Goal: Task Accomplishment & Management: Complete application form

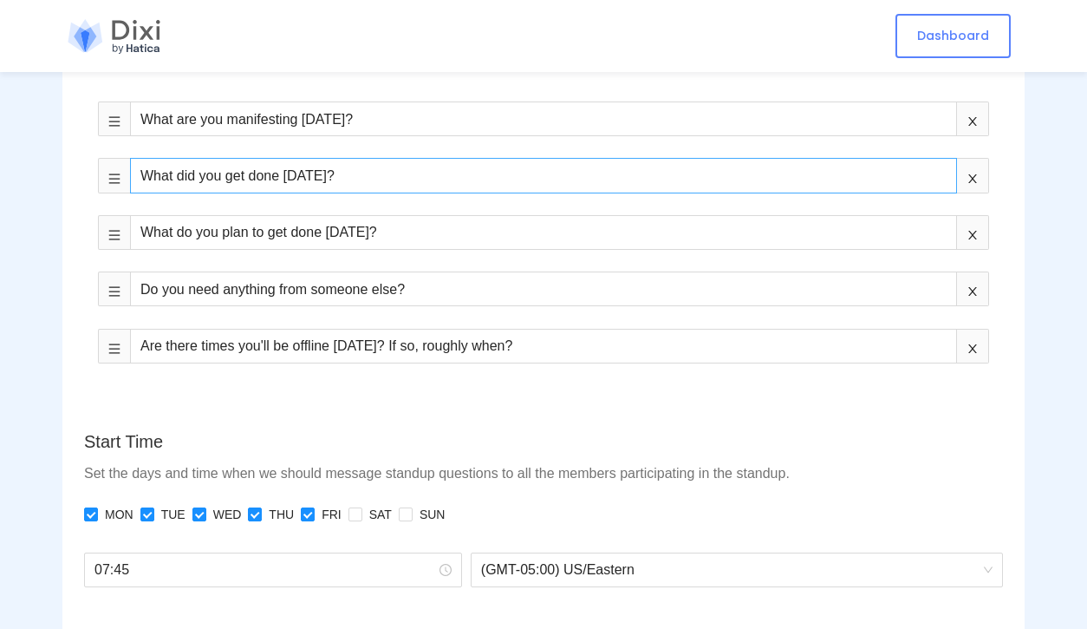
scroll to position [620, 0]
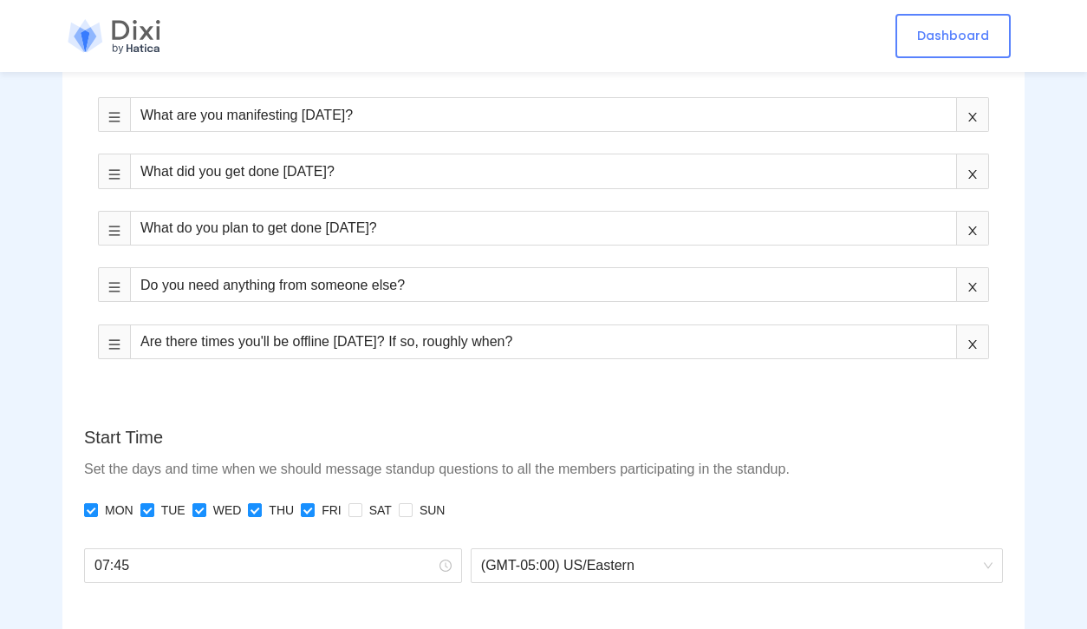
click at [201, 403] on form "Name Enter a unique name for your standup. Name of team or project would be a g…" at bounding box center [543, 626] width 919 height 2131
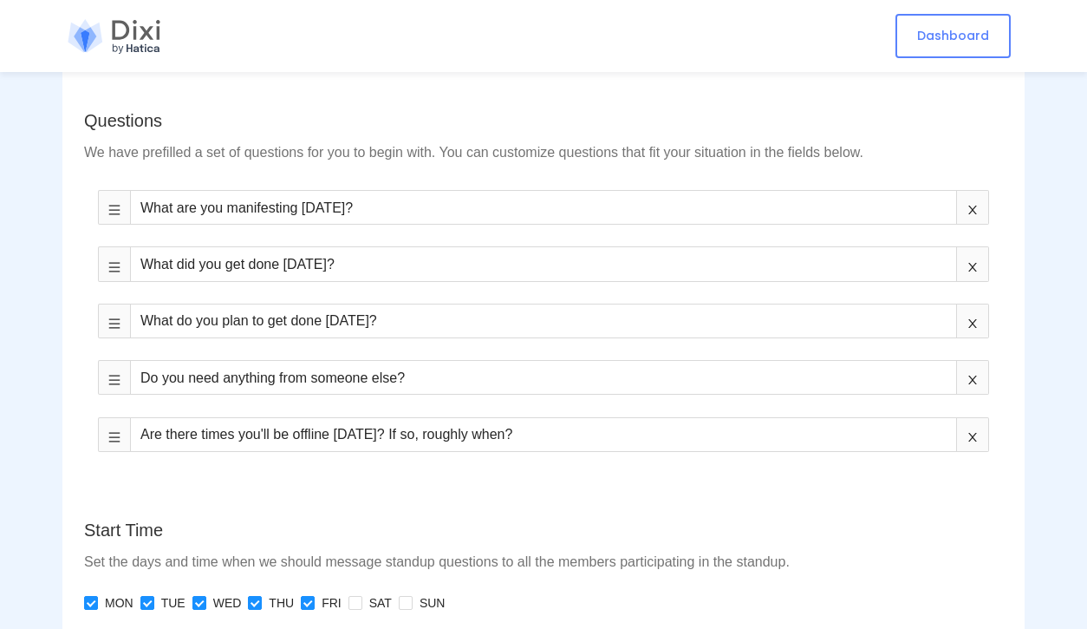
scroll to position [526, 0]
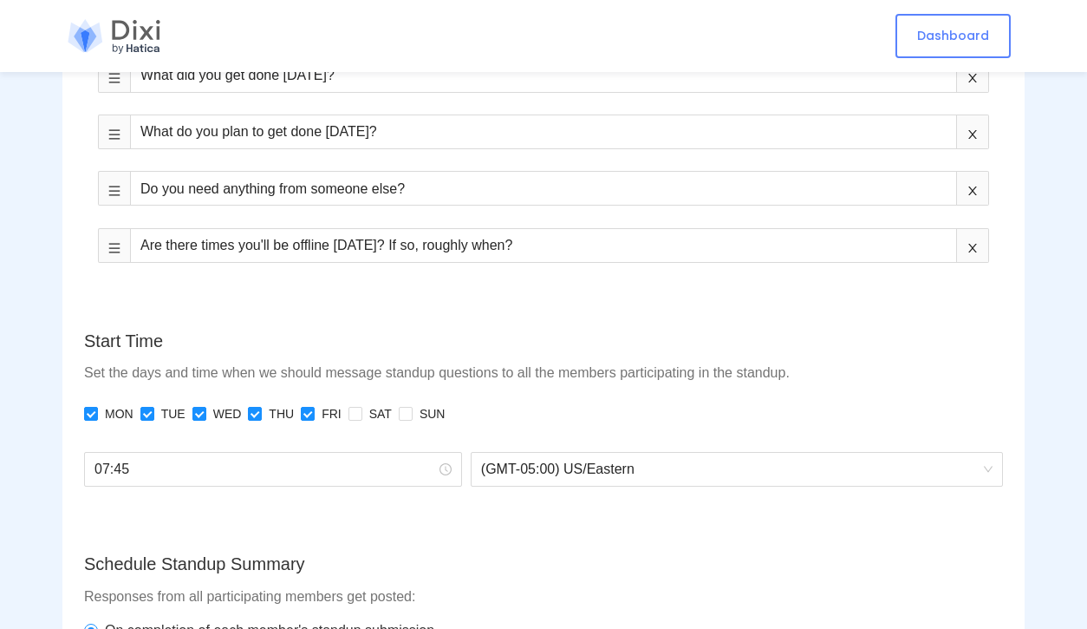
scroll to position [719, 0]
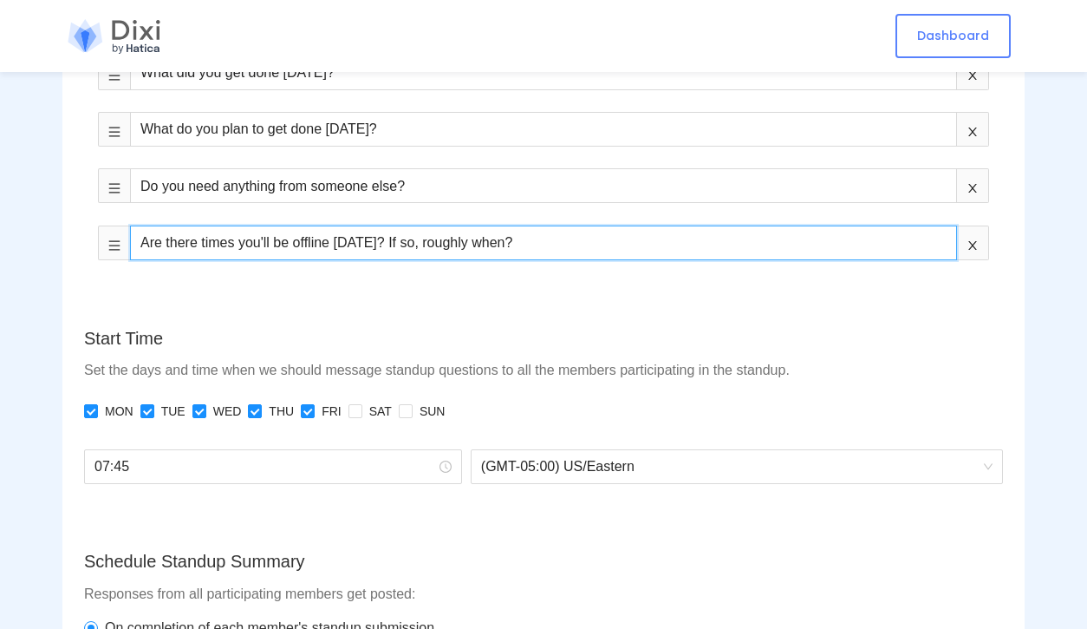
click at [251, 251] on input "Are there times you'll be offline [DATE]? If so, roughly when?" at bounding box center [543, 242] width 827 height 35
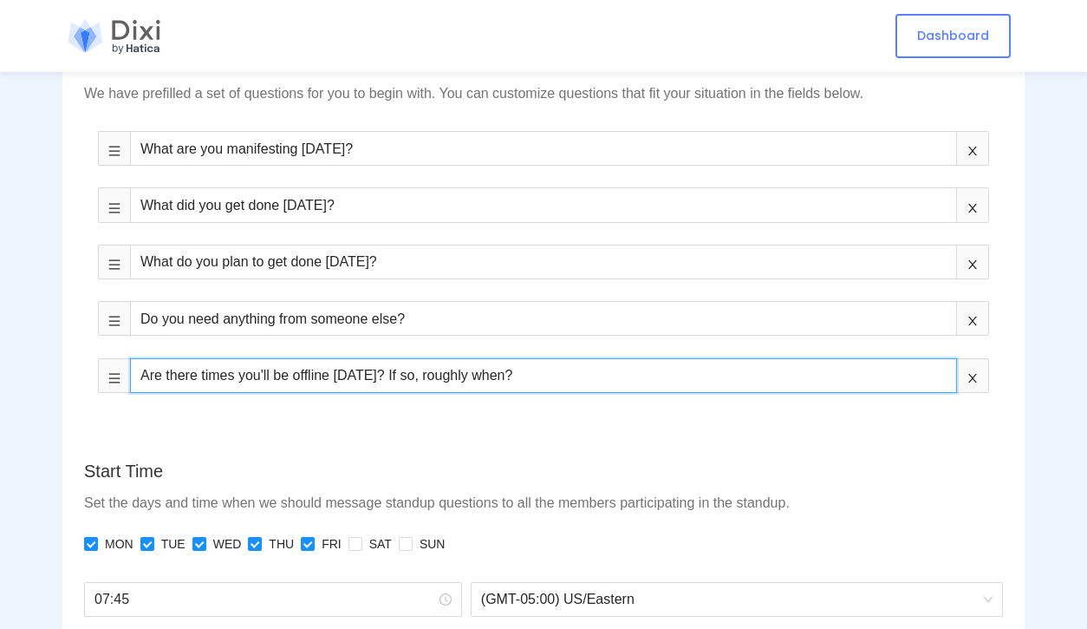
scroll to position [543, 0]
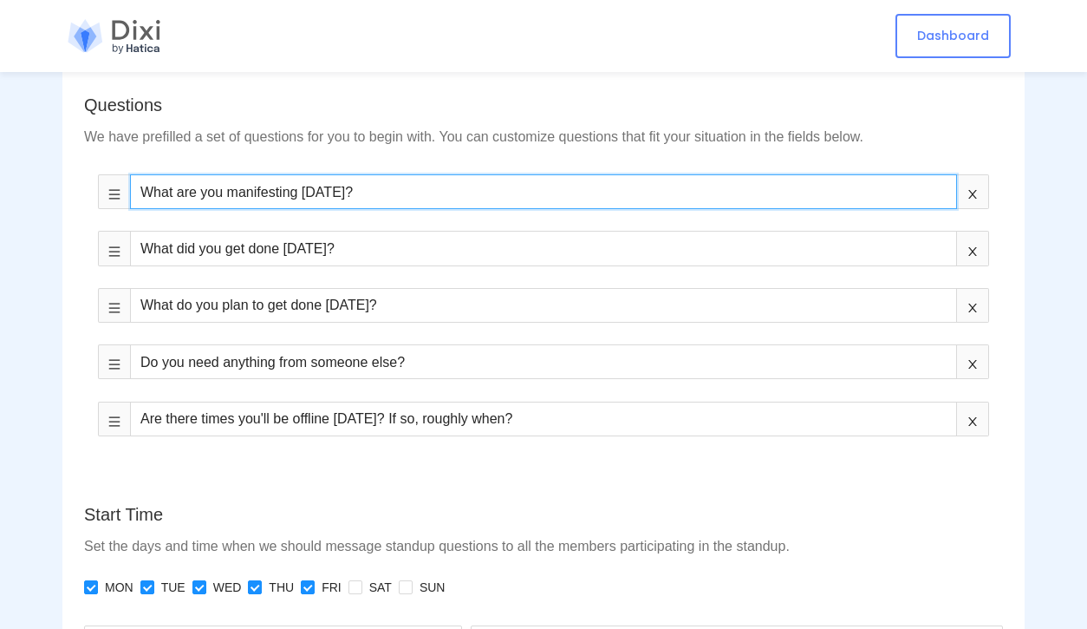
click at [428, 181] on input "What are you manifesting [DATE]?" at bounding box center [543, 191] width 827 height 35
click at [420, 183] on input "What are you manifesting [DATE]?" at bounding box center [543, 191] width 827 height 35
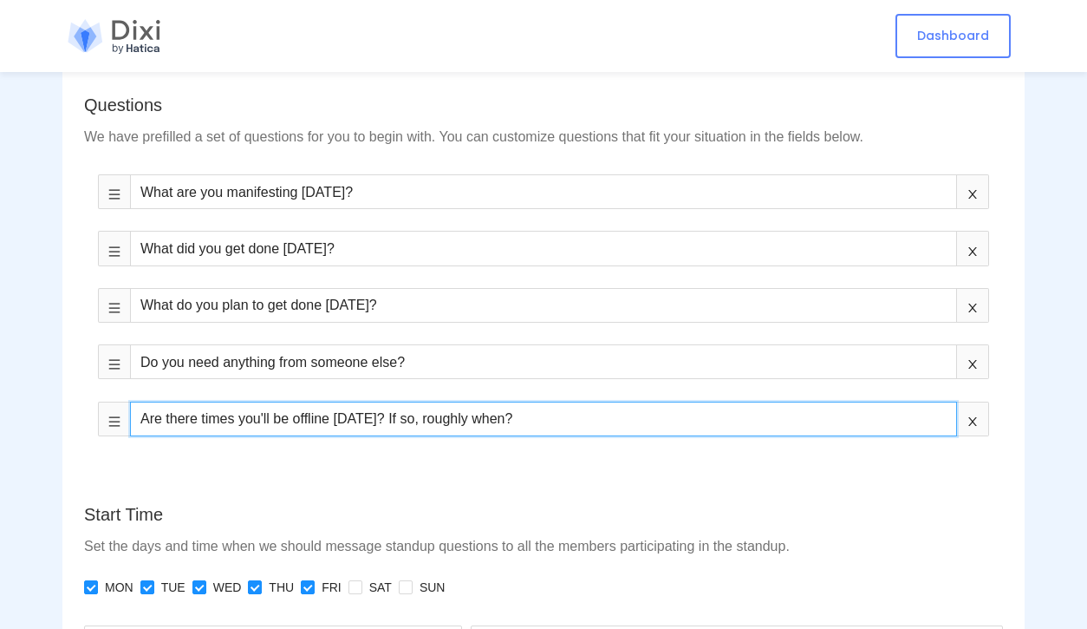
click at [448, 425] on input "Are there times you'll be offline [DATE]? If so, roughly when?" at bounding box center [543, 418] width 827 height 35
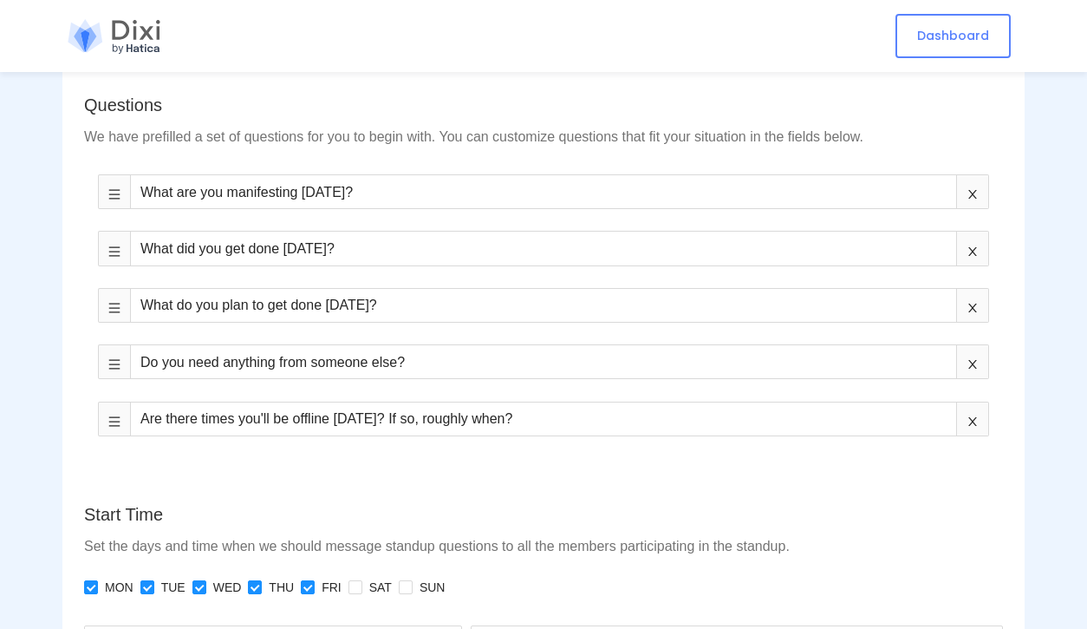
click at [529, 525] on div "Start Time" at bounding box center [543, 514] width 919 height 27
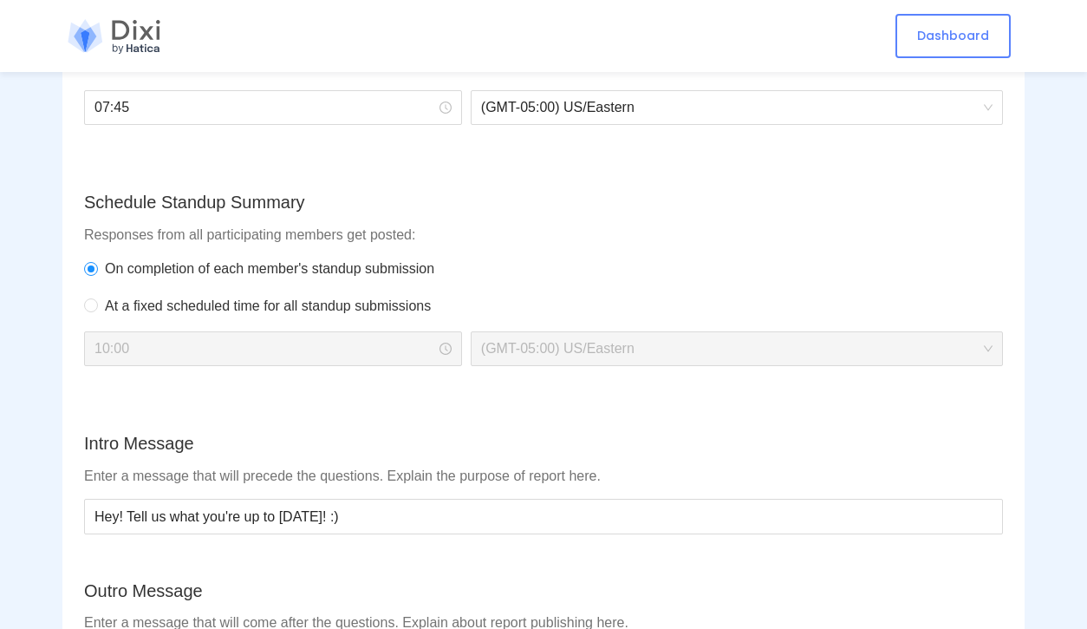
scroll to position [1079, 0]
click at [880, 246] on div "Schedule Standup Summary Responses from all participating members get posted: O…" at bounding box center [543, 287] width 919 height 198
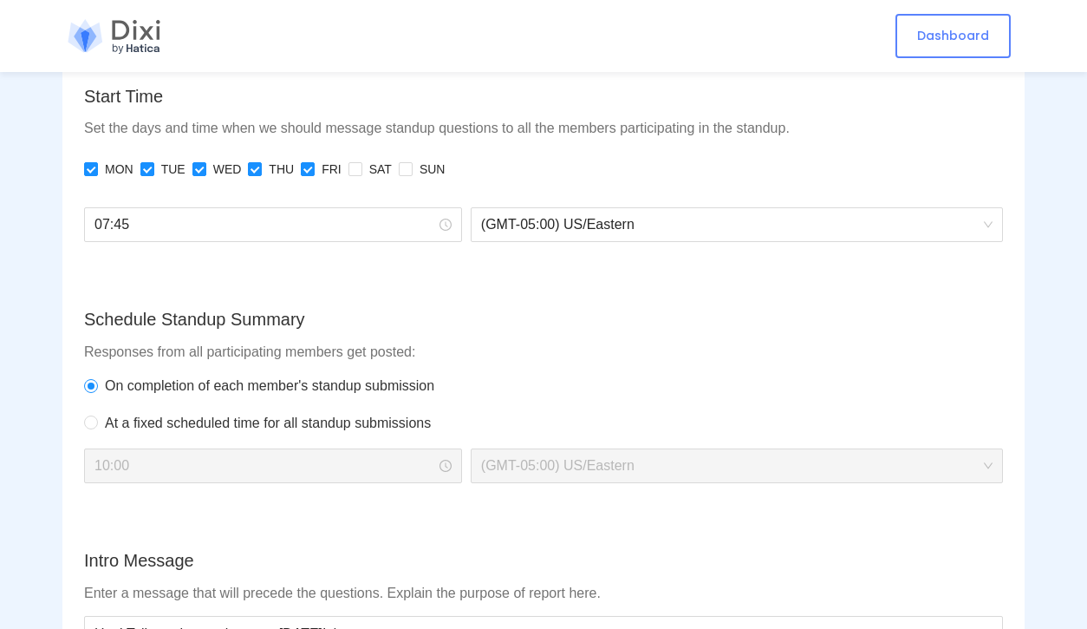
scroll to position [1012, 0]
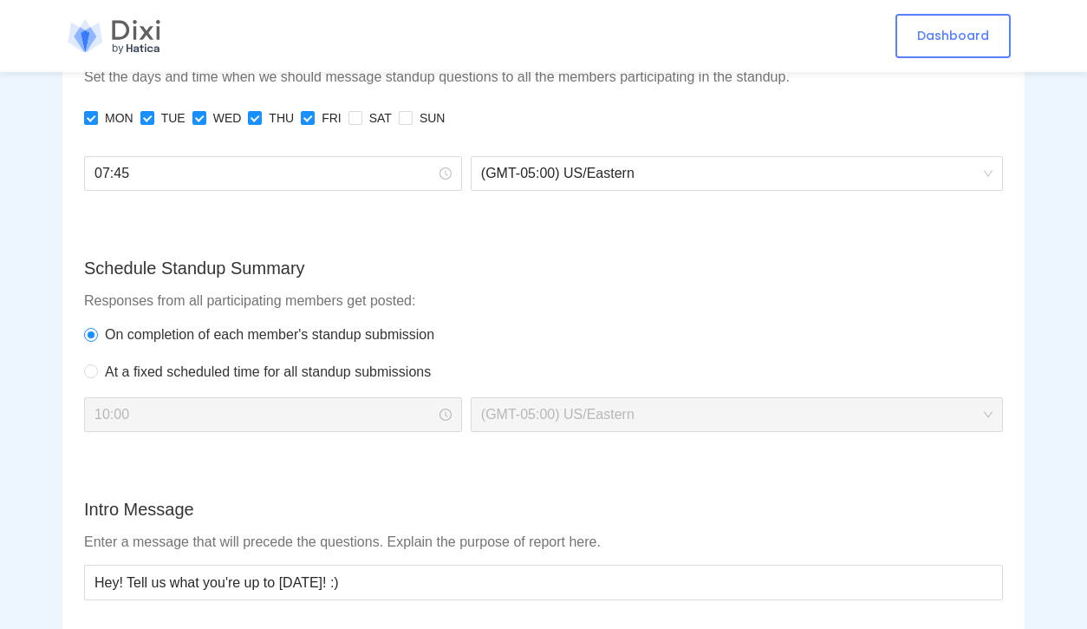
click at [995, 514] on div "Intro Message" at bounding box center [543, 509] width 919 height 27
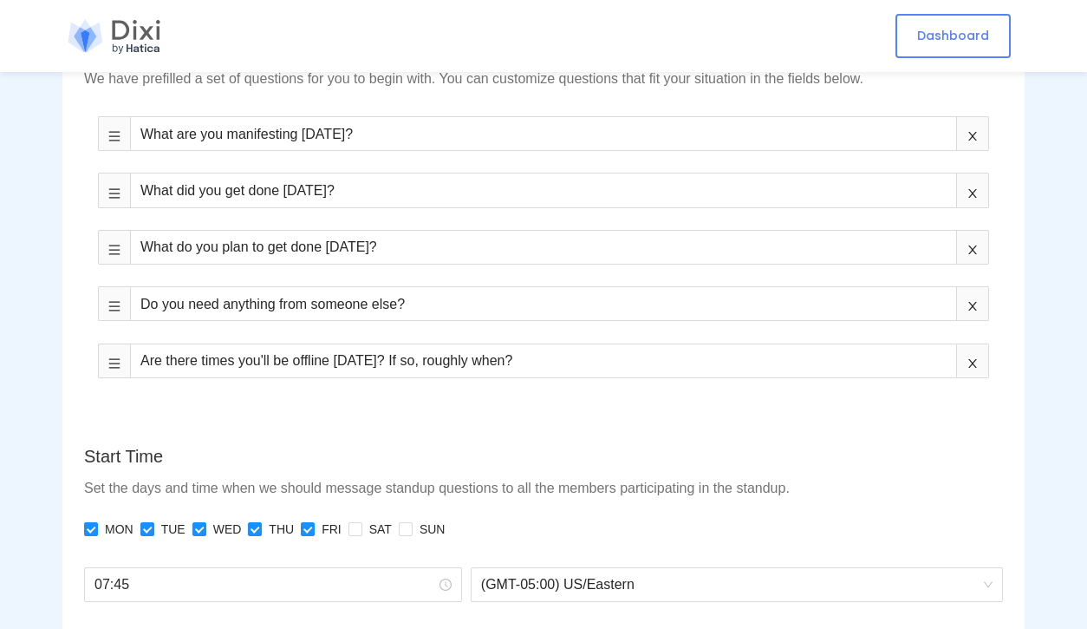
scroll to position [0, 0]
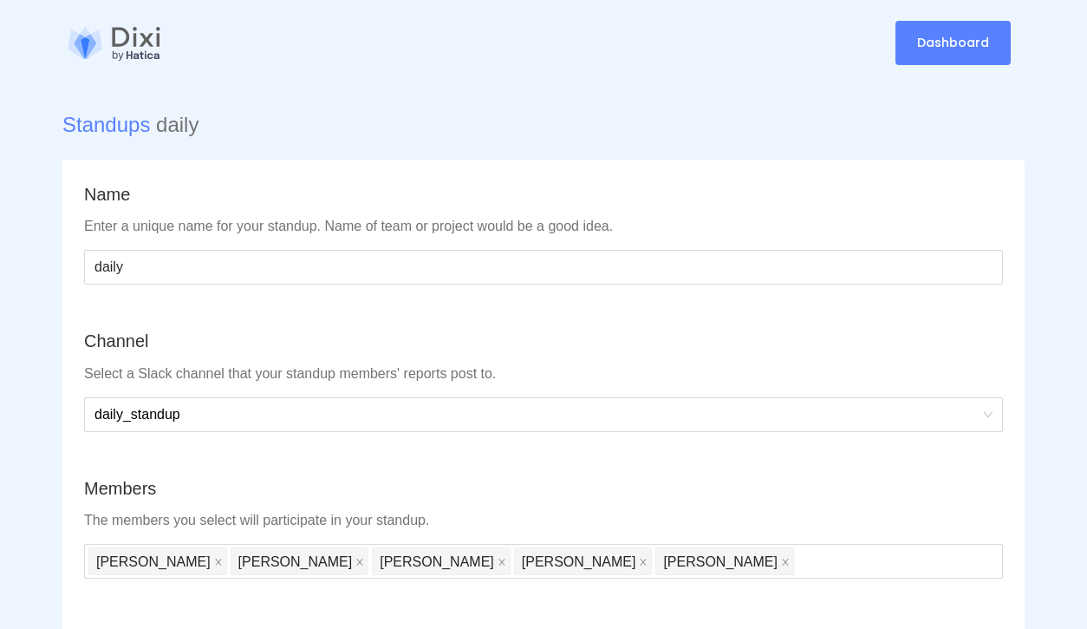
click at [970, 28] on link "Dashboard" at bounding box center [953, 43] width 115 height 44
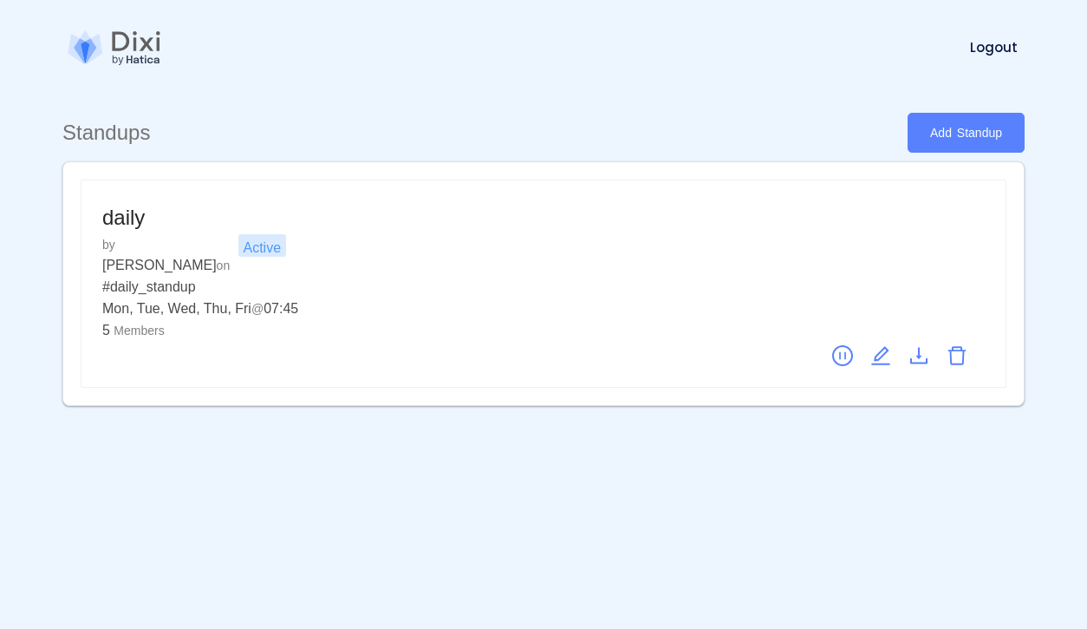
click at [714, 525] on section "Standups Add Standup daily Active by [PERSON_NAME] on # daily_standup Mon, Tue,…" at bounding box center [543, 281] width 1087 height 562
